Goal: Download file/media

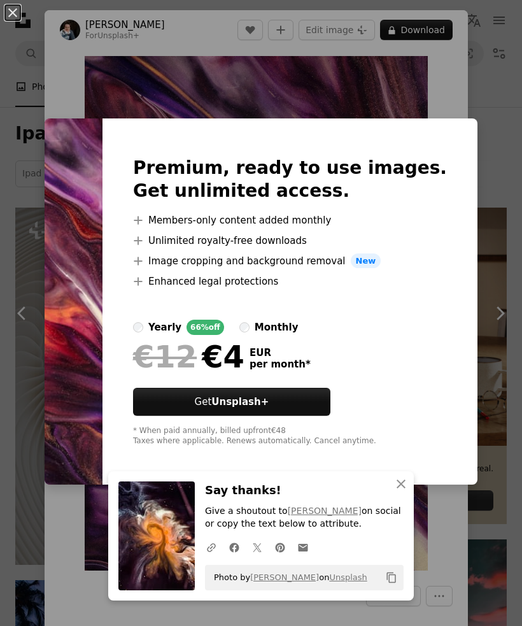
scroll to position [3260, 0]
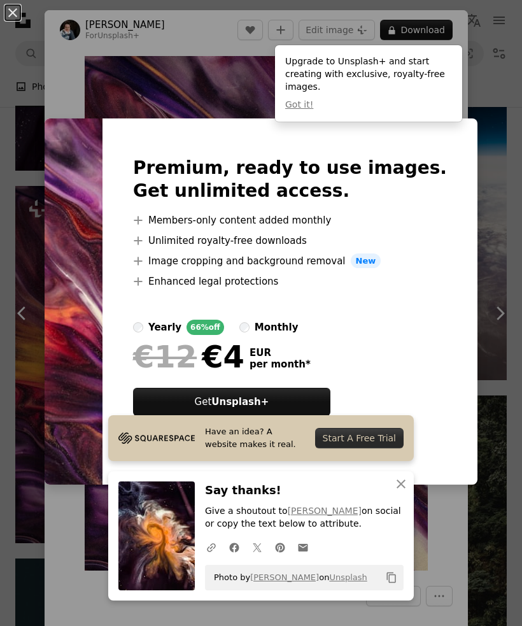
click at [13, 137] on div "An X shape Premium, ready to use images. Get unlimited access. A plus sign Memb…" at bounding box center [261, 313] width 522 height 626
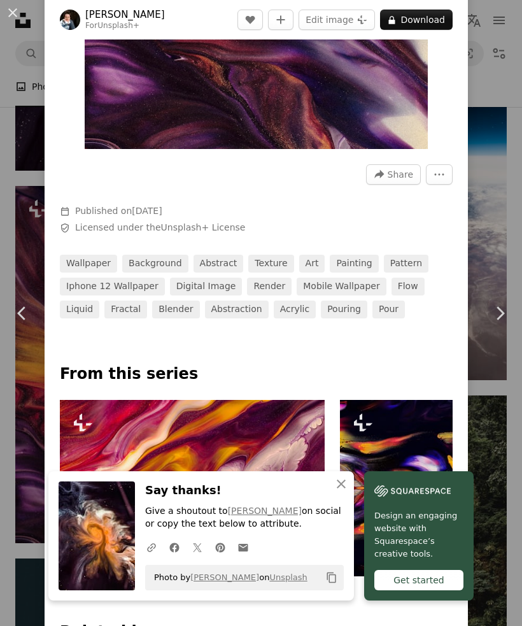
click at [335, 491] on icon "An X shape" at bounding box center [340, 483] width 15 height 15
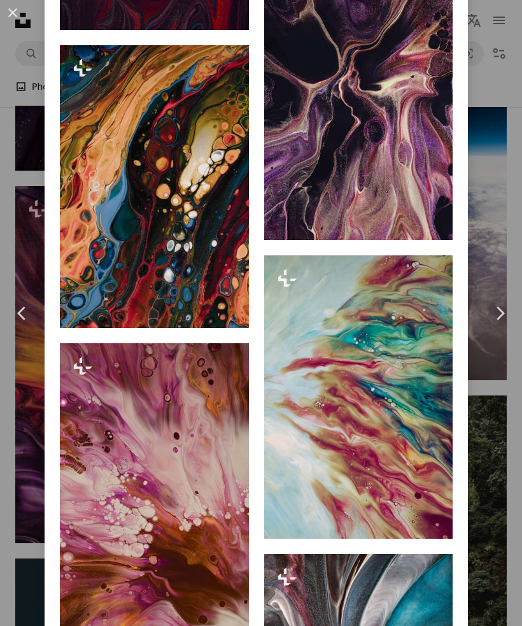
scroll to position [4117, 0]
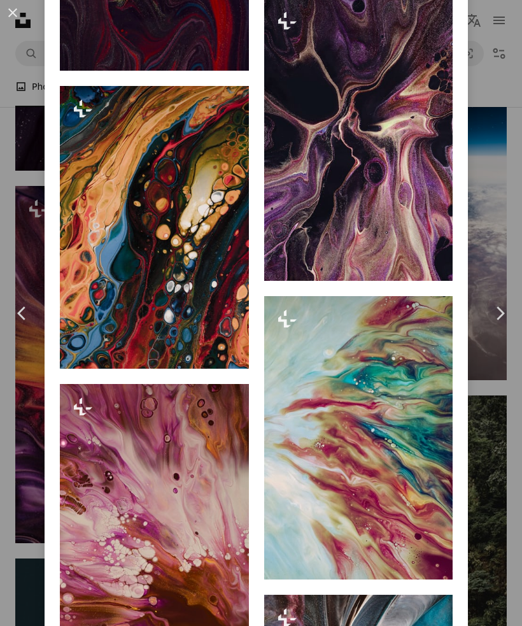
click at [378, 271] on img at bounding box center [358, 139] width 189 height 283
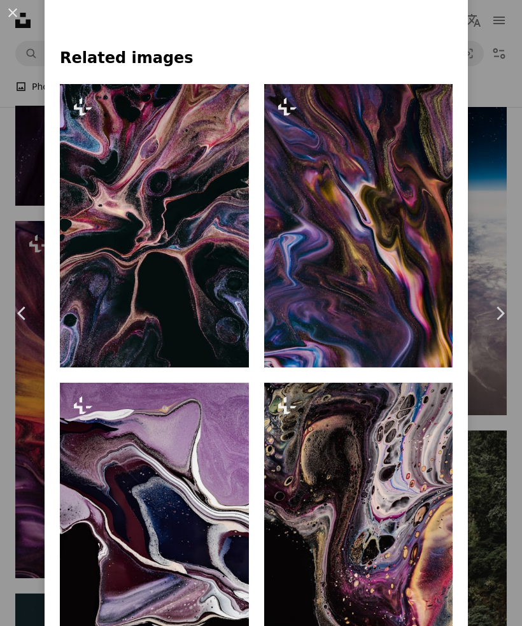
scroll to position [912, 0]
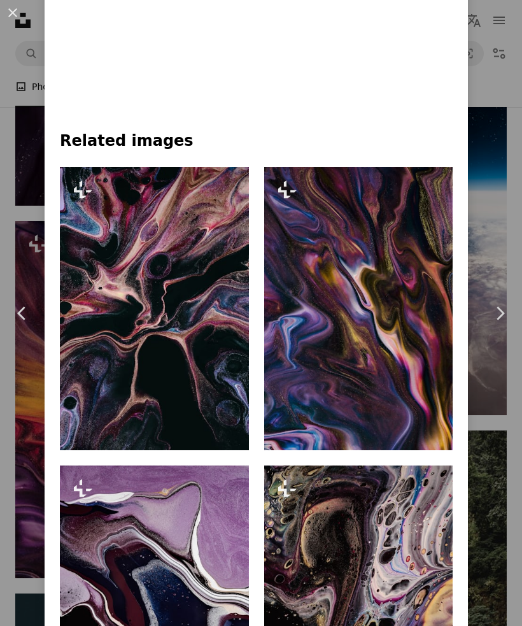
click at [18, 5] on button "An X shape" at bounding box center [12, 12] width 15 height 15
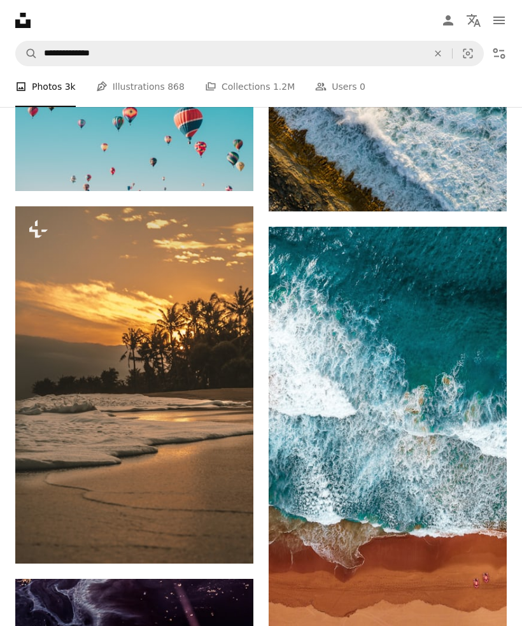
scroll to position [2433, 0]
